Goal: Transaction & Acquisition: Purchase product/service

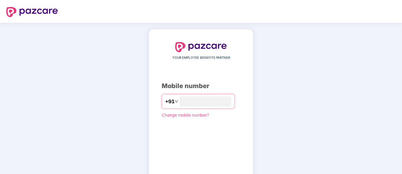
type input "*"
type input "**********"
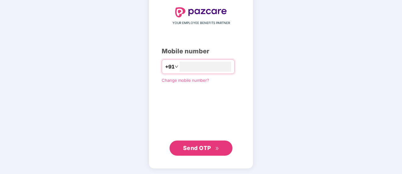
click at [204, 150] on span "Send OTP" at bounding box center [197, 147] width 28 height 7
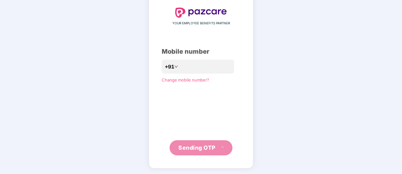
scroll to position [31, 0]
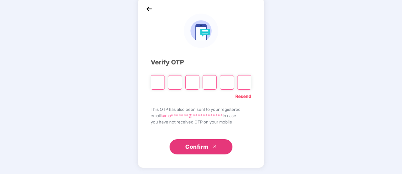
type input "*"
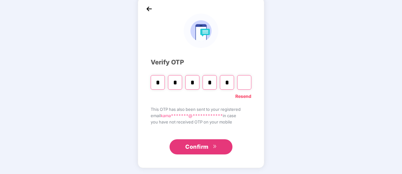
type input "*"
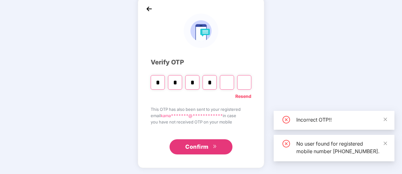
type input "*"
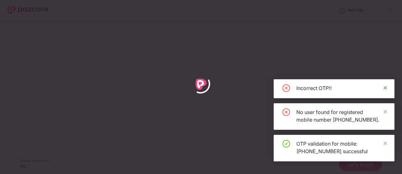
click at [385, 85] on icon "close" at bounding box center [386, 87] width 4 height 4
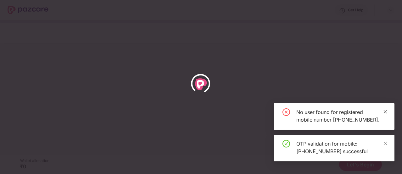
click at [385, 110] on icon "close" at bounding box center [385, 111] width 3 height 3
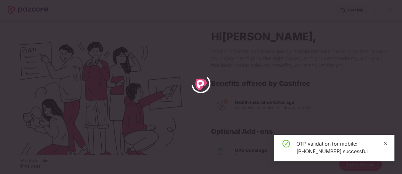
click at [385, 144] on icon "close" at bounding box center [386, 143] width 4 height 4
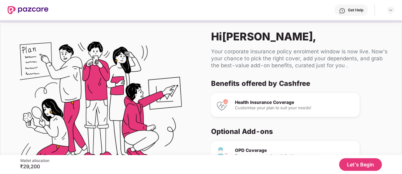
click at [368, 160] on button "Let's Begin" at bounding box center [360, 164] width 43 height 13
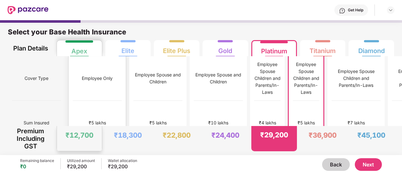
click at [89, 100] on div "₹5 lakhs" at bounding box center [97, 122] width 49 height 44
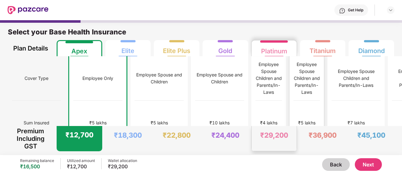
click at [294, 123] on div "₹5 lakhs" at bounding box center [307, 122] width 26 height 44
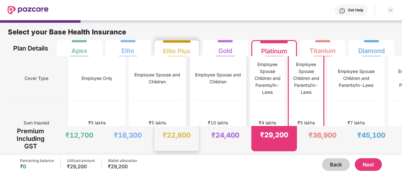
click at [208, 119] on div "₹10 lakhs" at bounding box center [218, 122] width 20 height 7
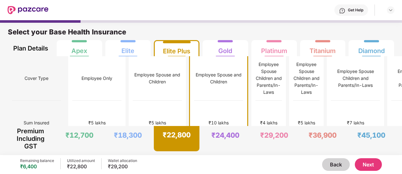
click at [375, 168] on button "Next" at bounding box center [368, 164] width 27 height 13
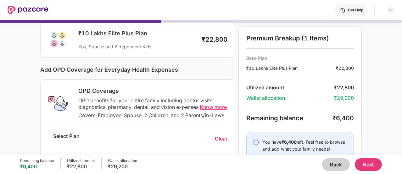
scroll to position [42, 0]
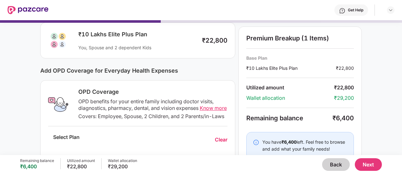
click at [210, 108] on span "Know more" at bounding box center [213, 108] width 27 height 6
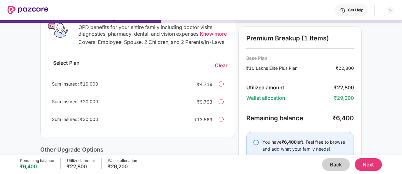
scroll to position [115, 0]
click at [222, 87] on div at bounding box center [221, 84] width 5 height 5
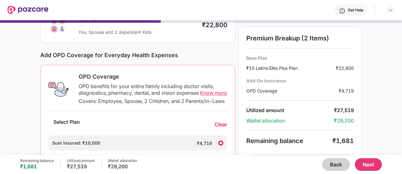
scroll to position [0, 0]
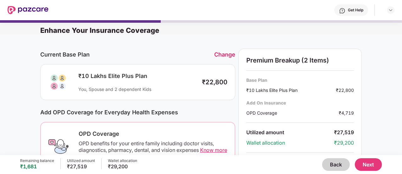
click at [334, 164] on button "Back" at bounding box center [336, 164] width 28 height 13
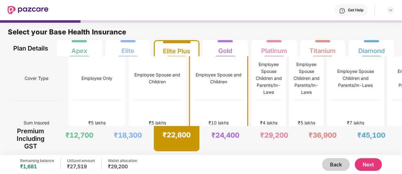
click at [334, 164] on button "Back" at bounding box center [336, 164] width 28 height 13
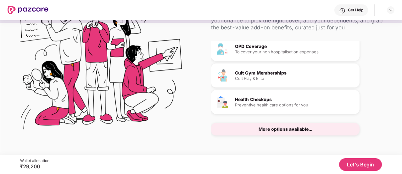
scroll to position [65, 0]
click at [283, 130] on div "More options available..." at bounding box center [286, 129] width 54 height 4
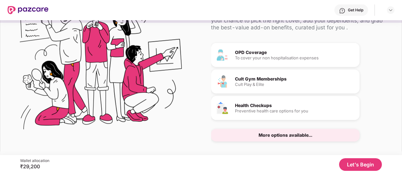
scroll to position [66, 0]
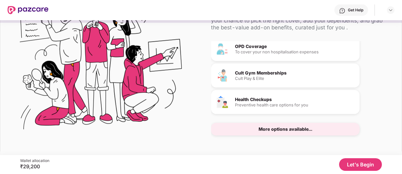
click at [285, 127] on div "More options available..." at bounding box center [286, 129] width 54 height 4
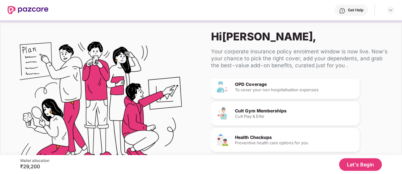
click at [273, 109] on div "Cult Gym Memberships" at bounding box center [295, 110] width 120 height 4
click at [267, 111] on div "Cult Gym Memberships" at bounding box center [295, 110] width 120 height 4
click at [252, 114] on div "Cult Play & Elite" at bounding box center [295, 116] width 120 height 4
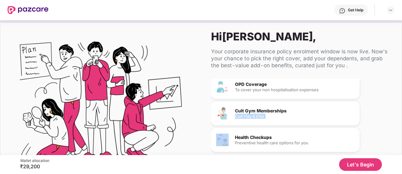
click at [252, 114] on div "Cult Play & Elite" at bounding box center [295, 116] width 120 height 4
click at [289, 114] on div "Cult Play & Elite" at bounding box center [295, 116] width 120 height 4
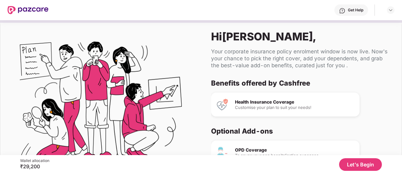
scroll to position [66, 0]
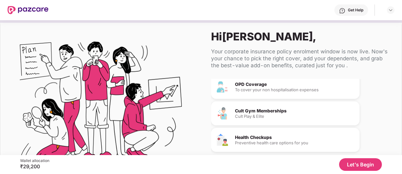
click at [358, 158] on button "Let's Begin" at bounding box center [360, 164] width 43 height 13
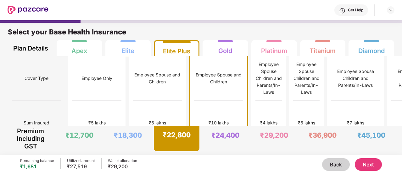
click at [372, 167] on button "Next" at bounding box center [368, 164] width 27 height 13
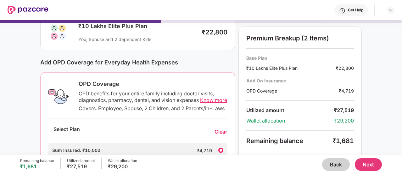
scroll to position [79, 0]
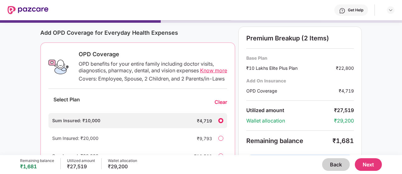
click at [220, 105] on div "Clear" at bounding box center [221, 102] width 13 height 7
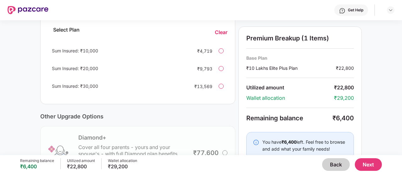
scroll to position [0, 0]
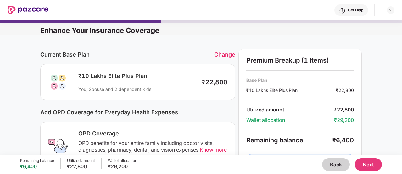
click at [331, 169] on button "Back" at bounding box center [336, 164] width 28 height 13
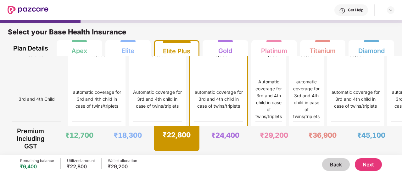
scroll to position [423, 0]
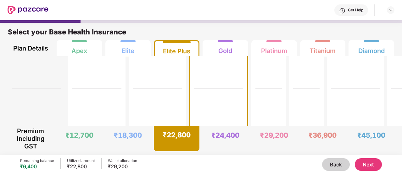
scroll to position [2019, 0]
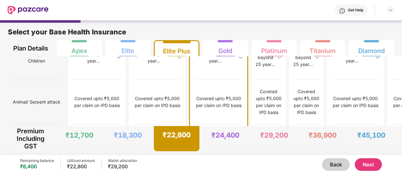
scroll to position [3, 0]
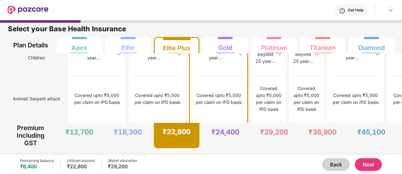
click at [376, 168] on button "Next" at bounding box center [368, 164] width 27 height 13
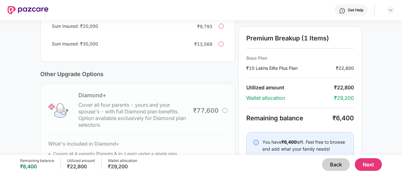
scroll to position [190, 0]
click at [225, 117] on div "Diamond+ Cover all four parents - yours and your spouse's - with full Diamond p…" at bounding box center [137, 138] width 195 height 106
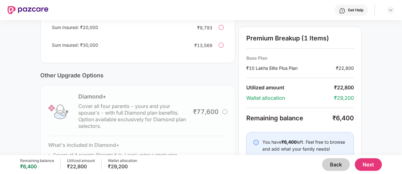
click at [225, 117] on div "Diamond+ Cover all four parents - yours and your spouse's - with full Diamond p…" at bounding box center [137, 138] width 195 height 106
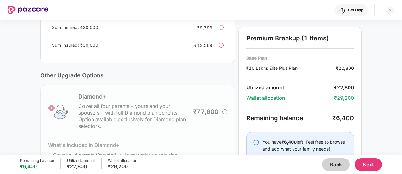
click at [225, 117] on div "Diamond+ Cover all four parents - yours and your spouse's - with full Diamond p…" at bounding box center [137, 138] width 195 height 106
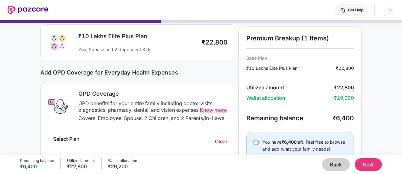
scroll to position [39, 0]
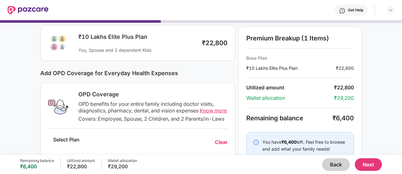
click at [208, 111] on span "Know more" at bounding box center [213, 110] width 27 height 6
